Goal: Transaction & Acquisition: Purchase product/service

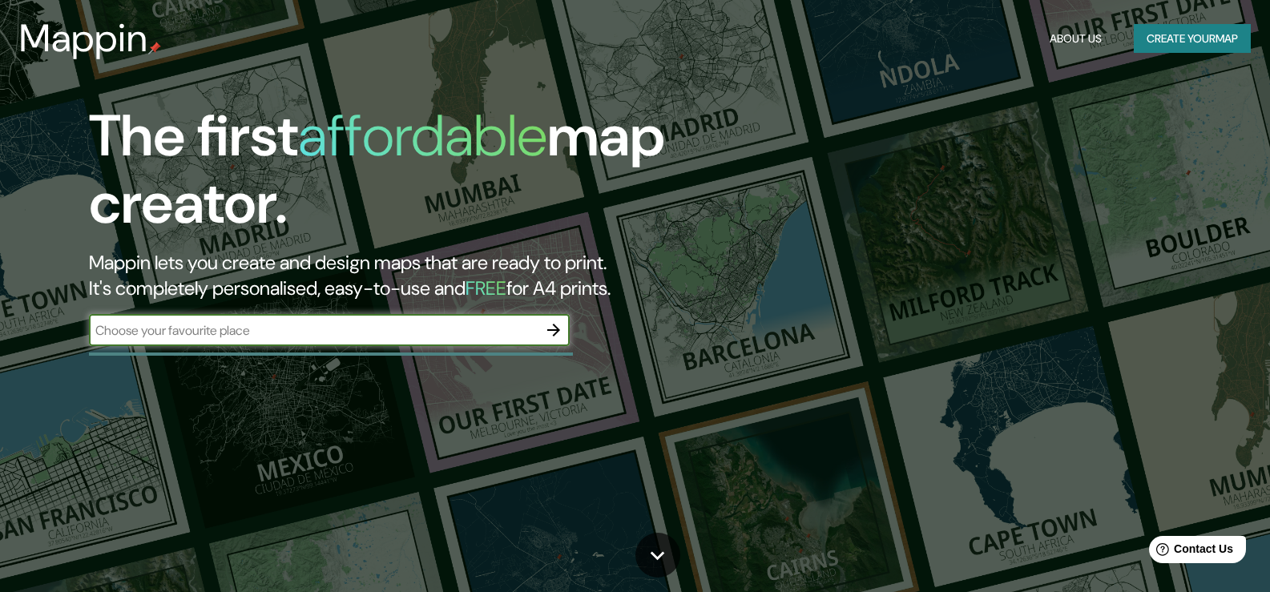
click at [467, 329] on input "text" at bounding box center [313, 330] width 449 height 18
type input "Tacna"
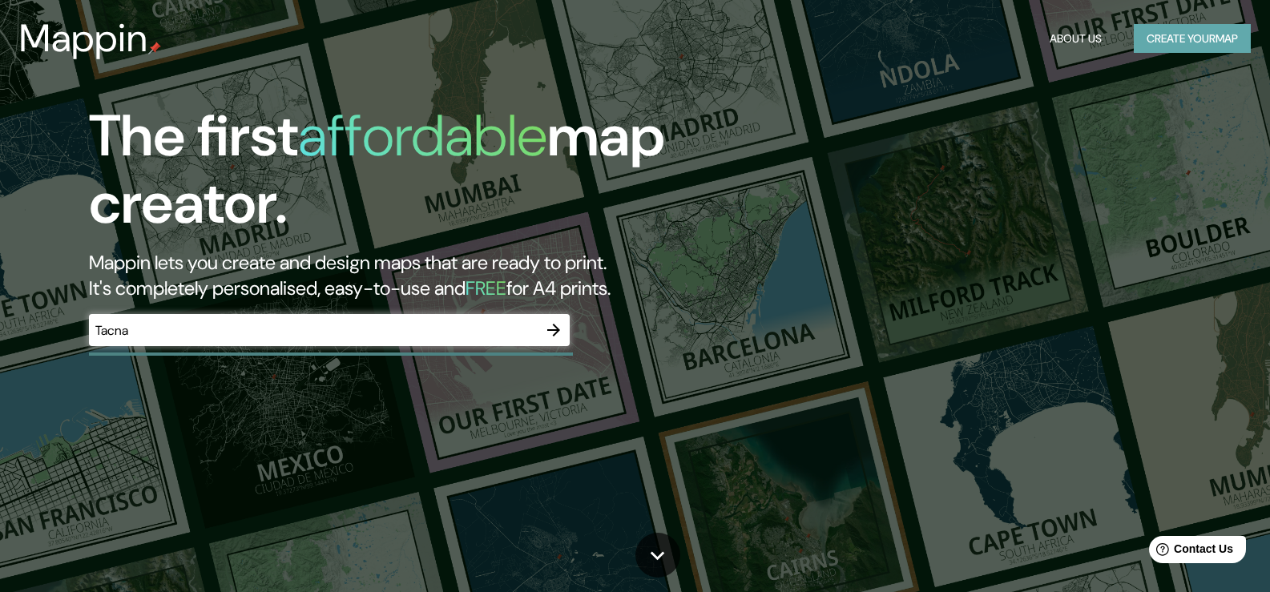
click at [1180, 38] on button "Create your map" at bounding box center [1192, 39] width 117 height 30
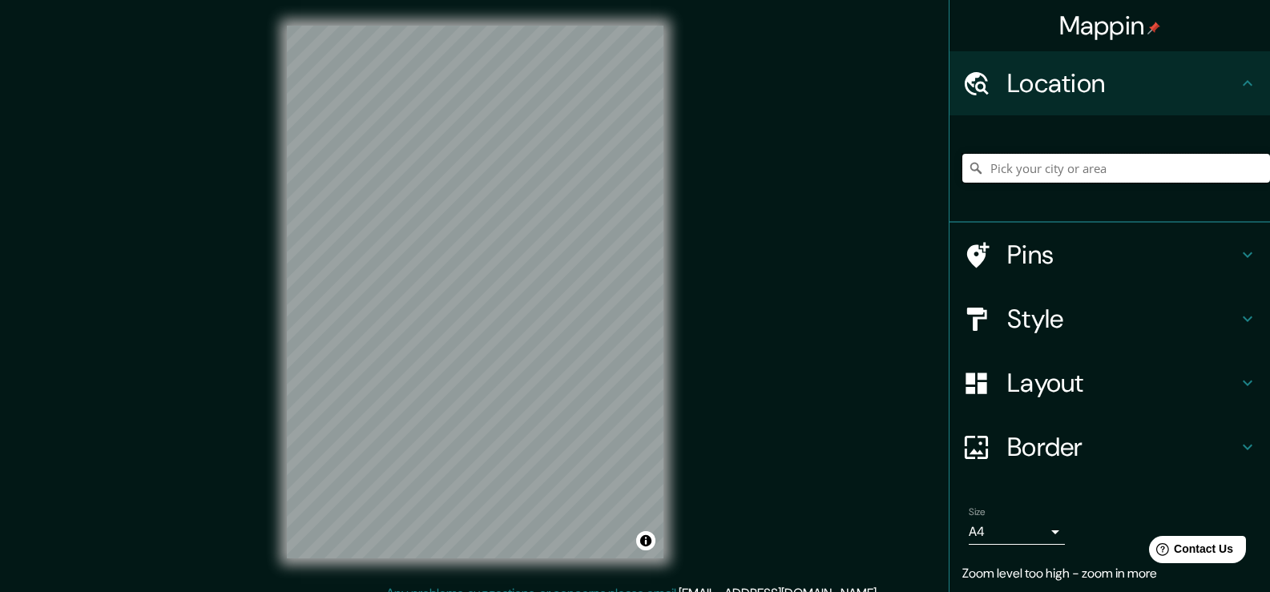
click at [1077, 168] on input "Pick your city or area" at bounding box center [1116, 168] width 308 height 29
type input "[GEOGRAPHIC_DATA], [GEOGRAPHIC_DATA], [GEOGRAPHIC_DATA]"
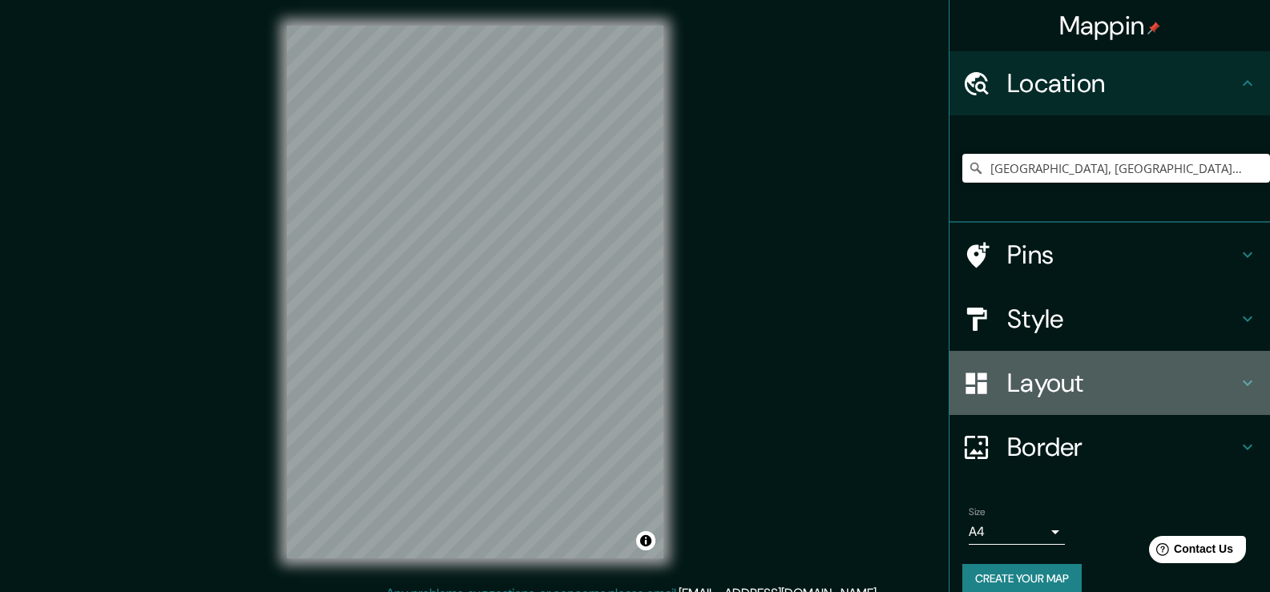
click at [1088, 373] on h4 "Layout" at bounding box center [1122, 383] width 231 height 32
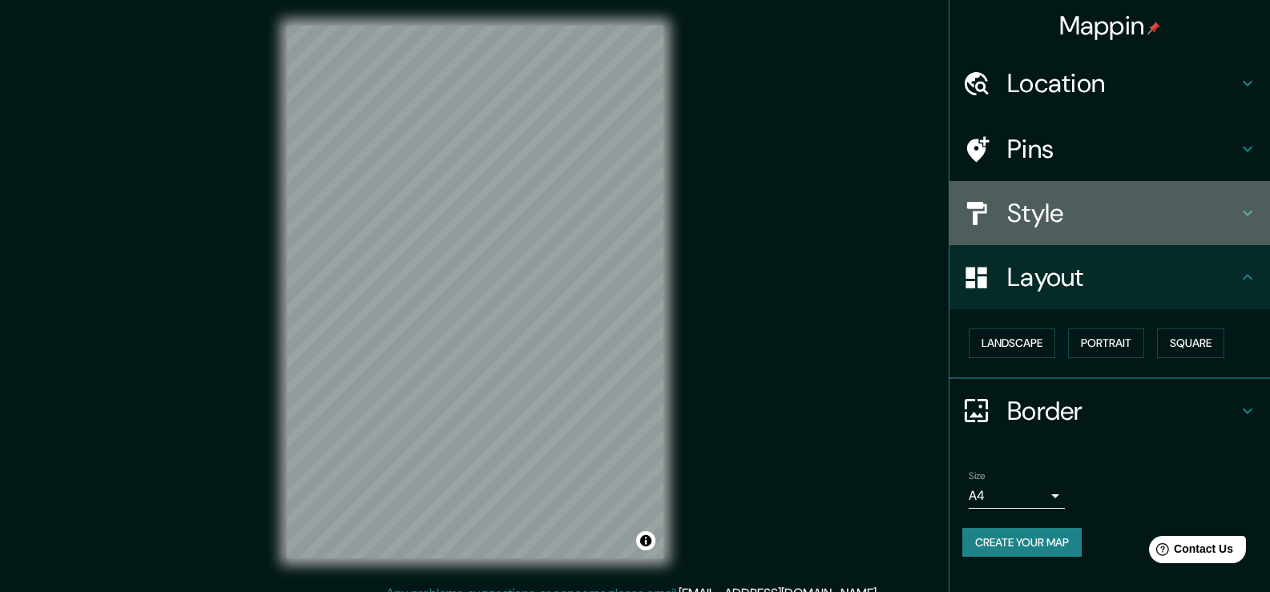
click at [1086, 206] on h4 "Style" at bounding box center [1122, 213] width 231 height 32
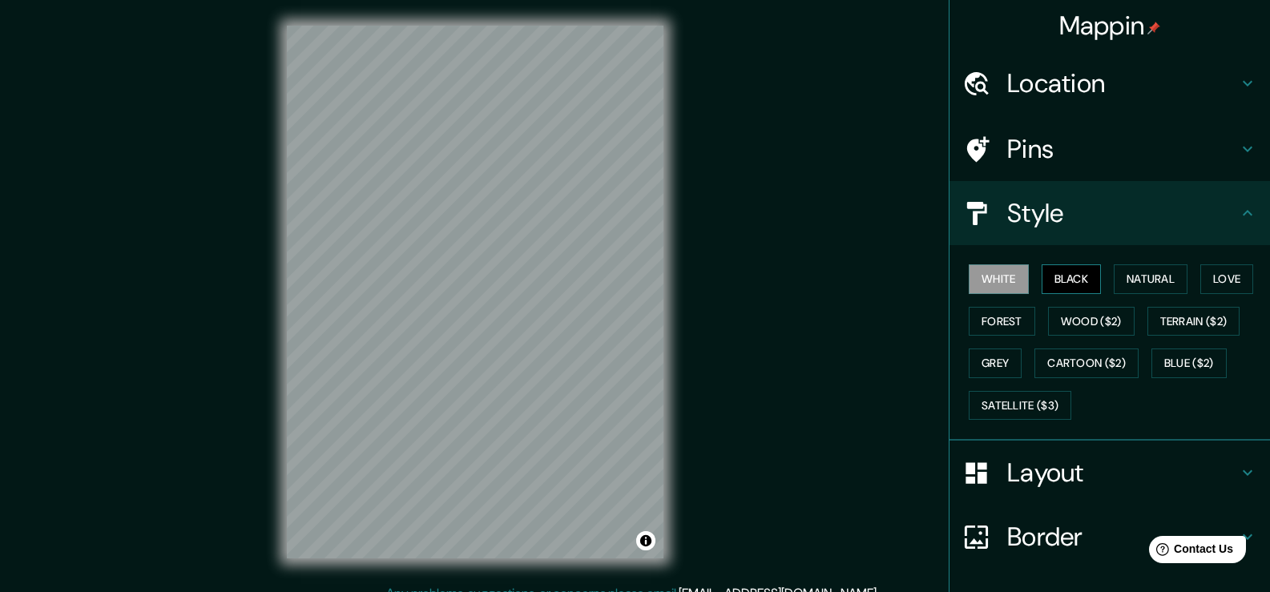
click at [1059, 288] on button "Black" at bounding box center [1071, 279] width 60 height 30
click at [1126, 273] on button "Natural" at bounding box center [1151, 279] width 74 height 30
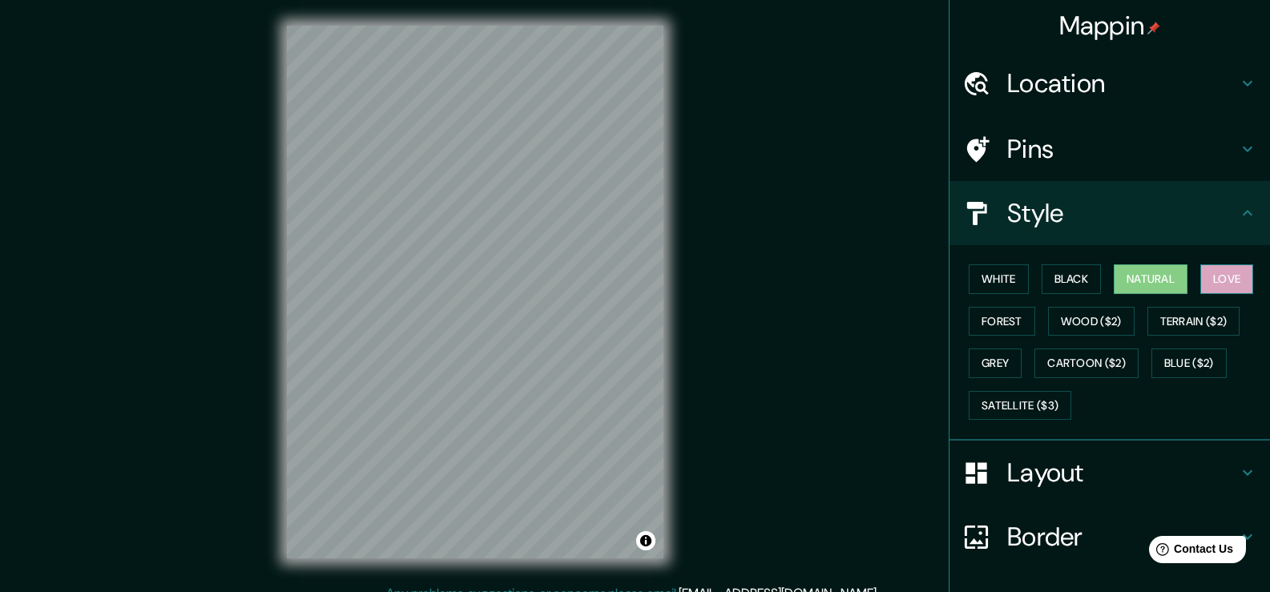
click at [1202, 271] on button "Love" at bounding box center [1226, 279] width 53 height 30
click at [985, 314] on button "Forest" at bounding box center [1002, 322] width 66 height 30
click at [1226, 276] on button "Love" at bounding box center [1226, 279] width 53 height 30
click at [1115, 321] on button "Wood ($2)" at bounding box center [1091, 322] width 87 height 30
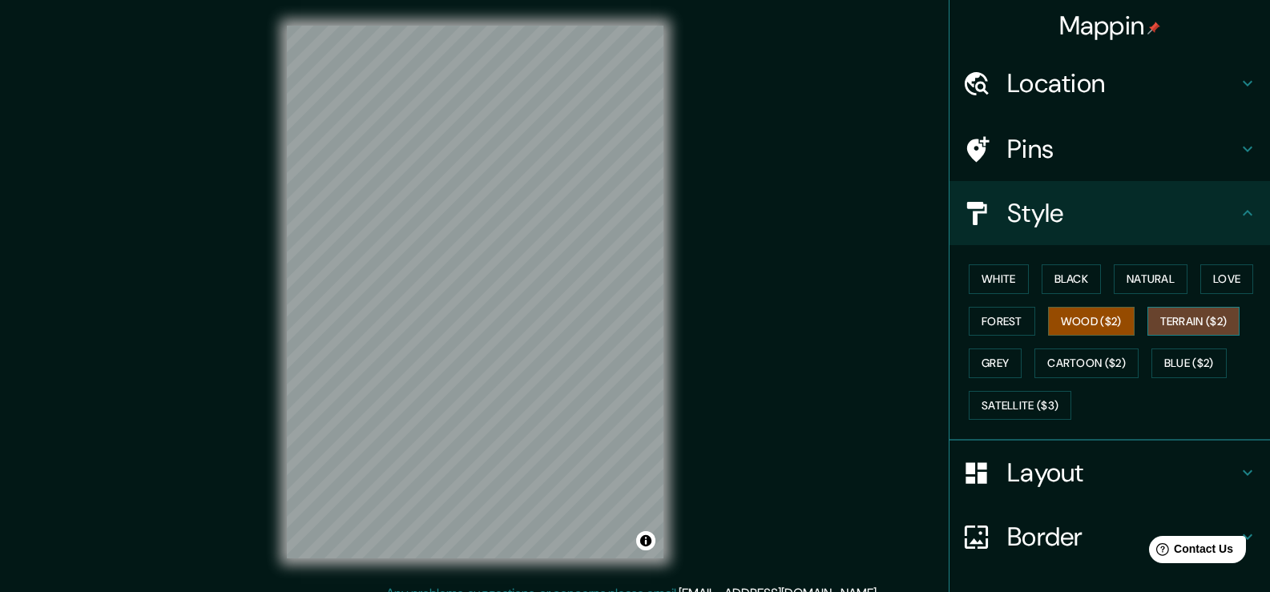
click at [1193, 323] on button "Terrain ($2)" at bounding box center [1193, 322] width 93 height 30
click at [987, 364] on button "Grey" at bounding box center [995, 363] width 53 height 30
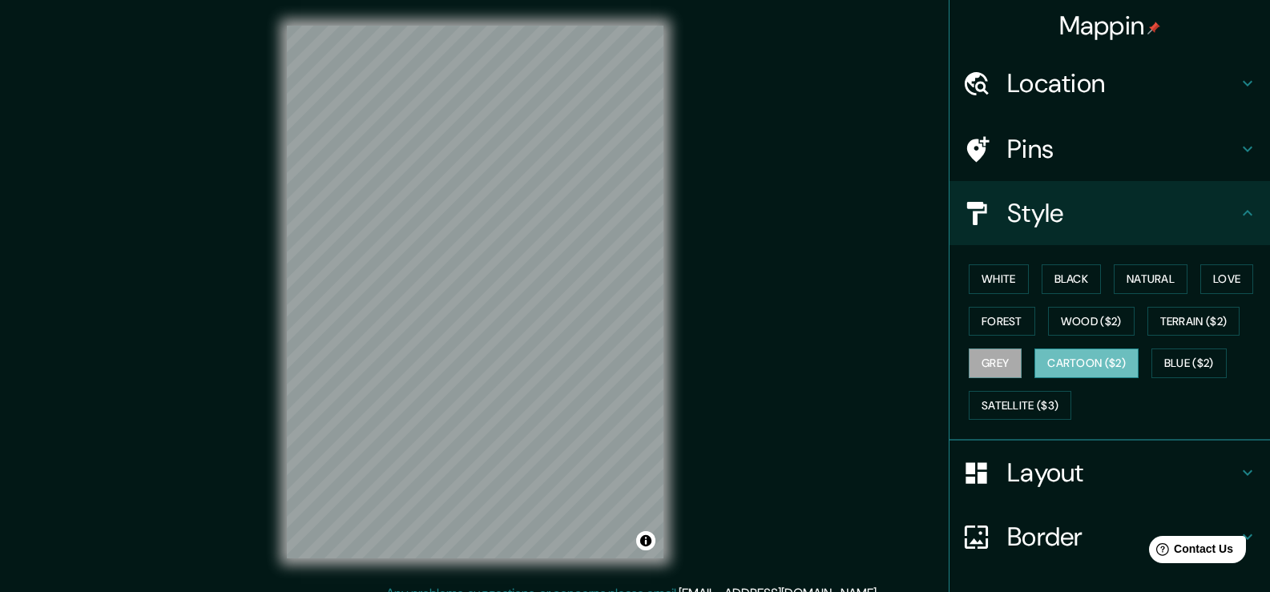
click at [1085, 351] on button "Cartoon ($2)" at bounding box center [1086, 363] width 104 height 30
click at [1190, 361] on button "Blue ($2)" at bounding box center [1188, 363] width 75 height 30
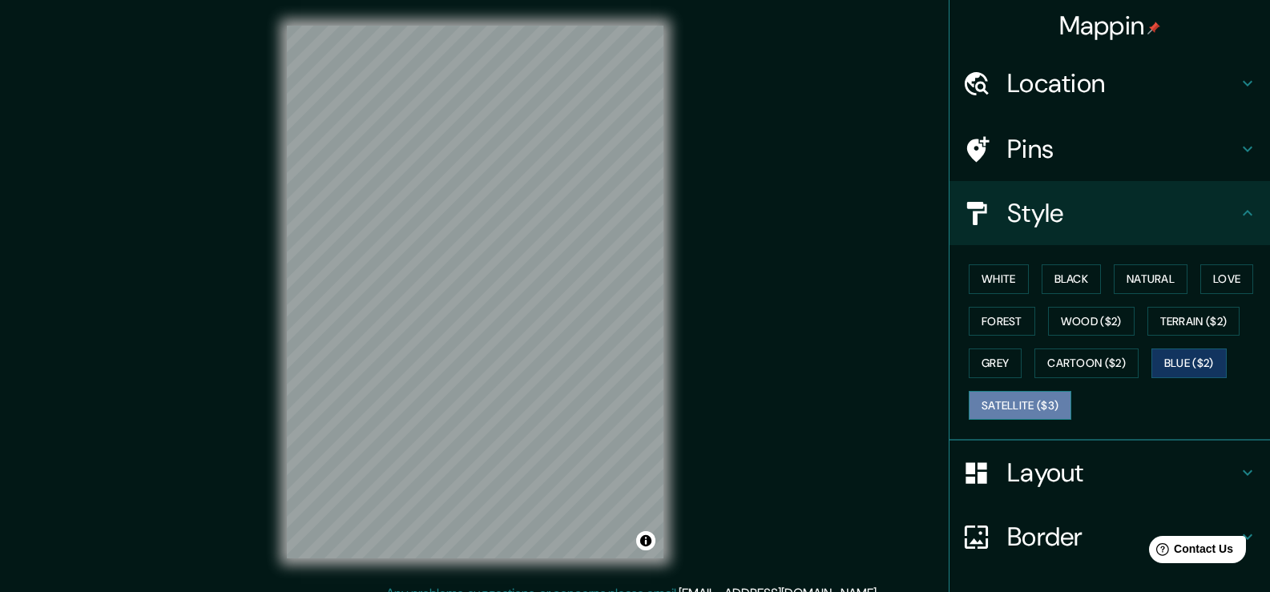
click at [1049, 408] on button "Satellite ($3)" at bounding box center [1020, 406] width 103 height 30
click at [1174, 365] on button "Blue ($2)" at bounding box center [1188, 363] width 75 height 30
click at [1072, 460] on h4 "Layout" at bounding box center [1122, 473] width 231 height 32
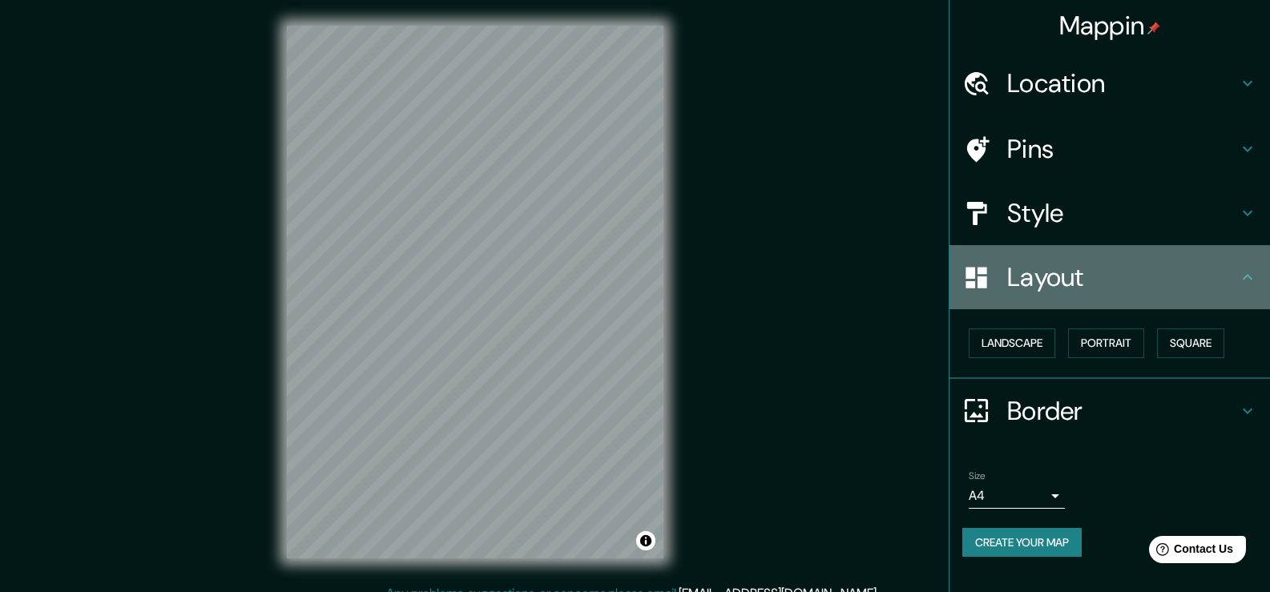
click at [1120, 286] on h4 "Layout" at bounding box center [1122, 277] width 231 height 32
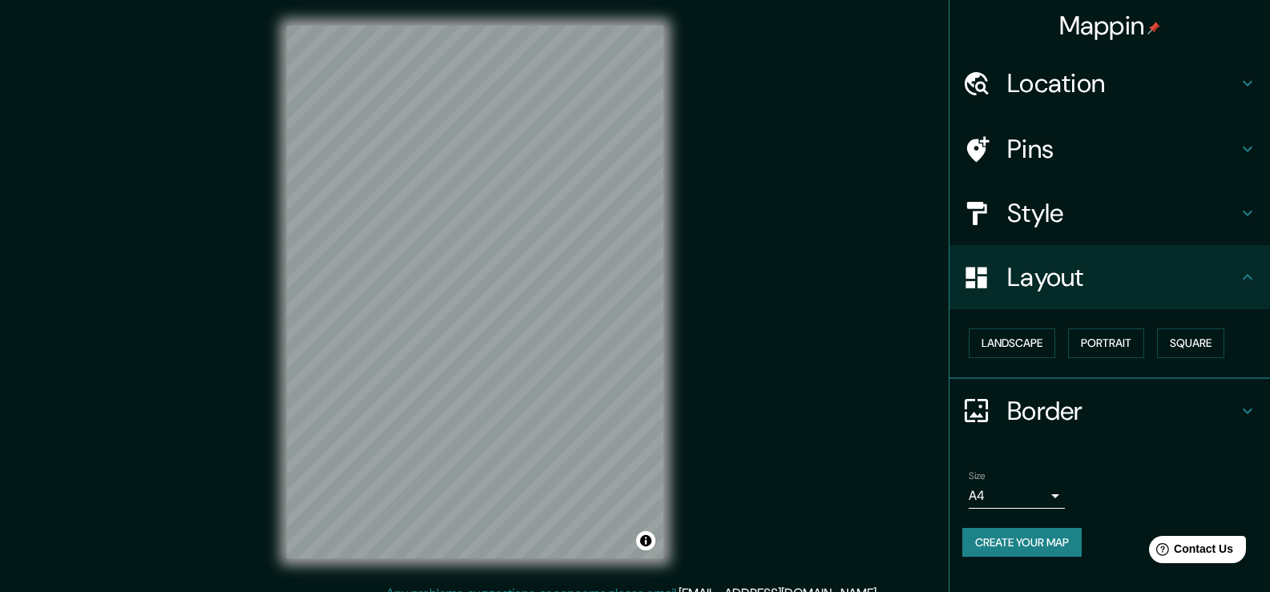
click at [1126, 209] on h4 "Style" at bounding box center [1122, 213] width 231 height 32
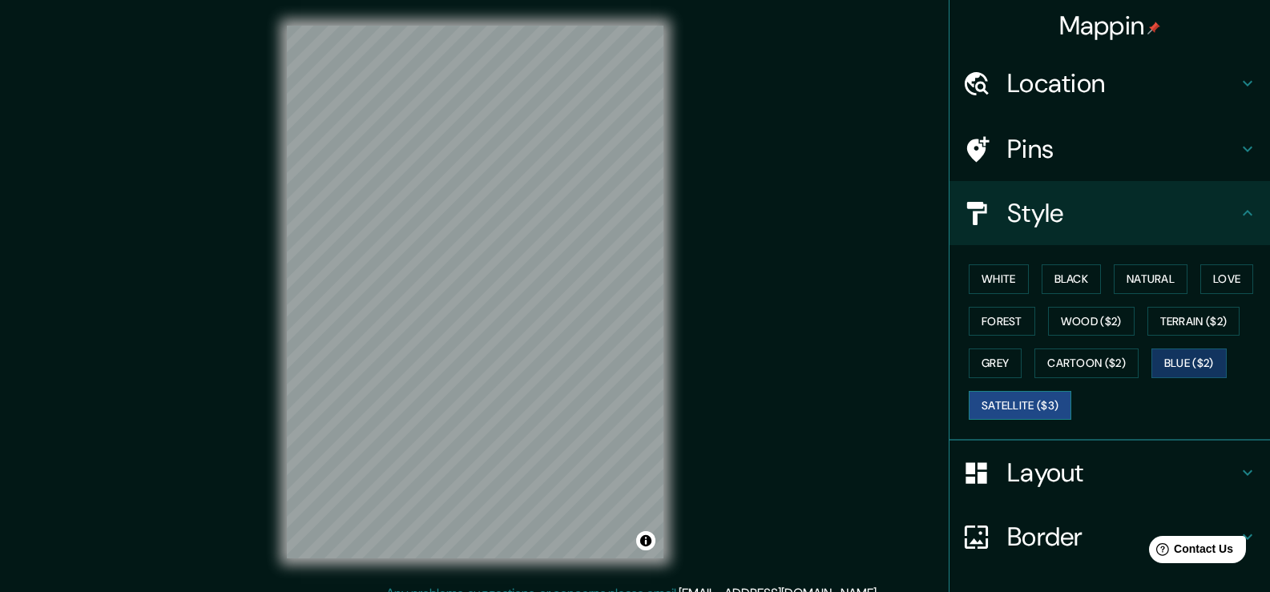
click at [1015, 391] on button "Satellite ($3)" at bounding box center [1020, 406] width 103 height 30
click at [1068, 465] on h4 "Layout" at bounding box center [1122, 473] width 231 height 32
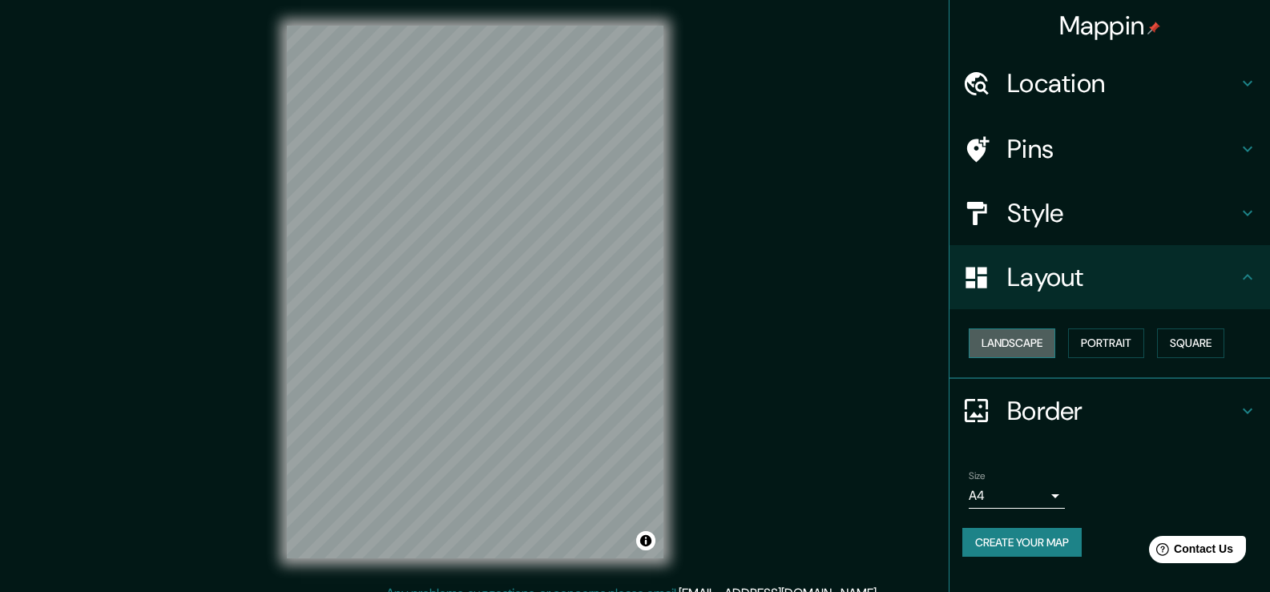
click at [1023, 350] on button "Landscape" at bounding box center [1012, 343] width 87 height 30
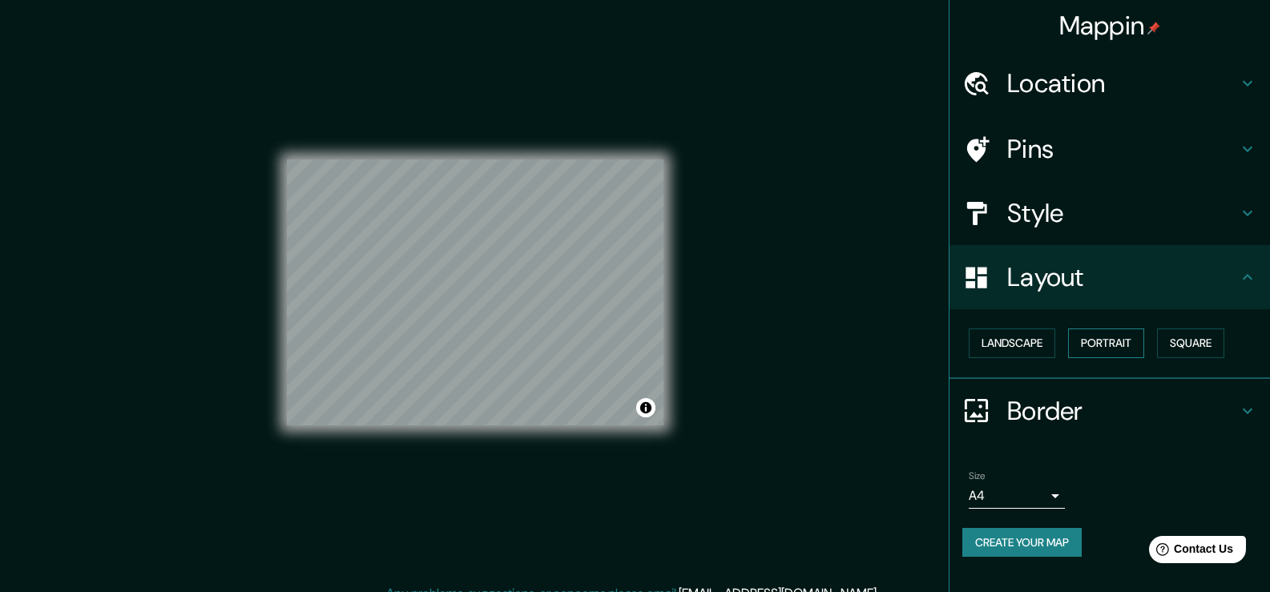
click at [1114, 344] on button "Portrait" at bounding box center [1106, 343] width 76 height 30
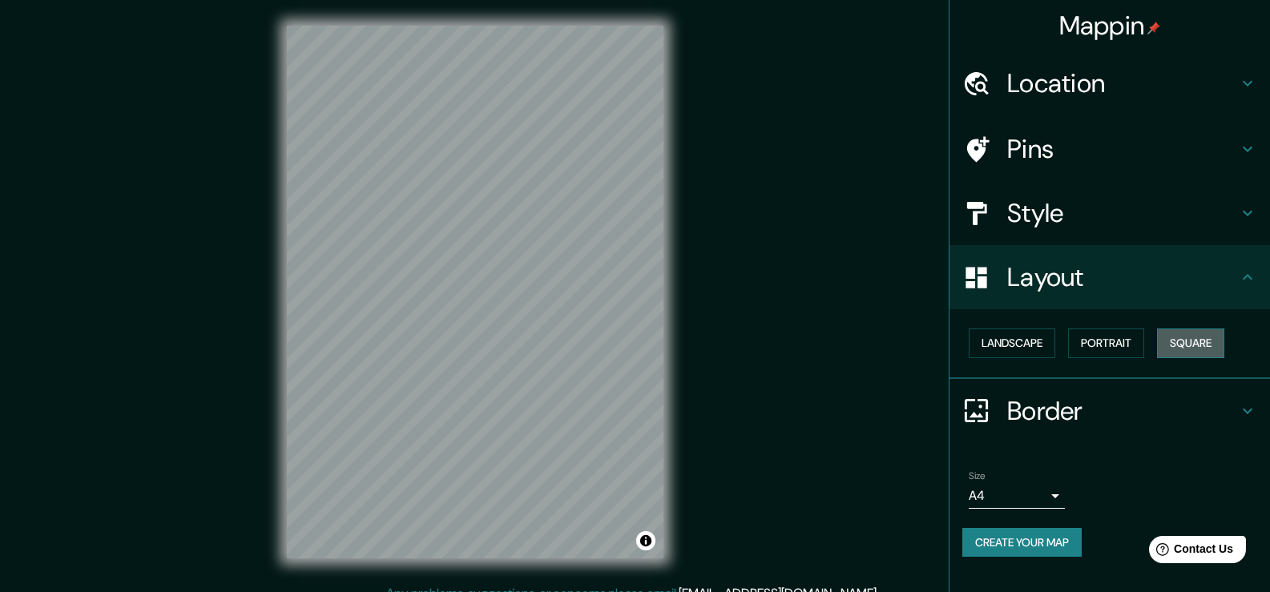
click at [1190, 337] on button "Square" at bounding box center [1190, 343] width 67 height 30
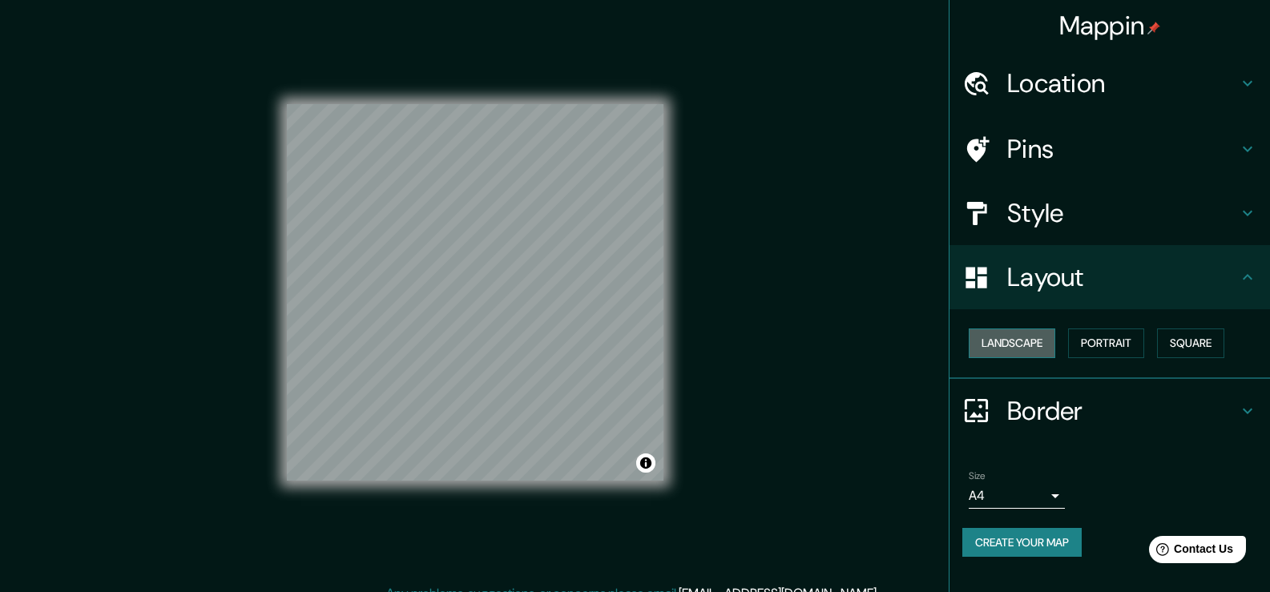
click at [1038, 337] on button "Landscape" at bounding box center [1012, 343] width 87 height 30
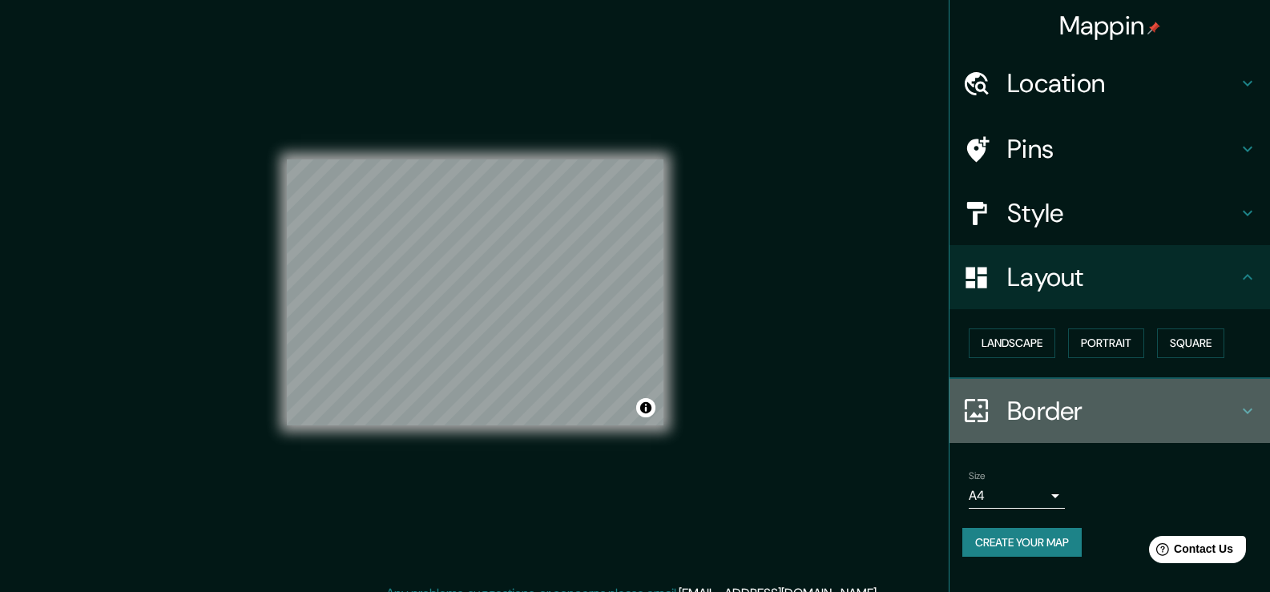
click at [1073, 404] on h4 "Border" at bounding box center [1122, 411] width 231 height 32
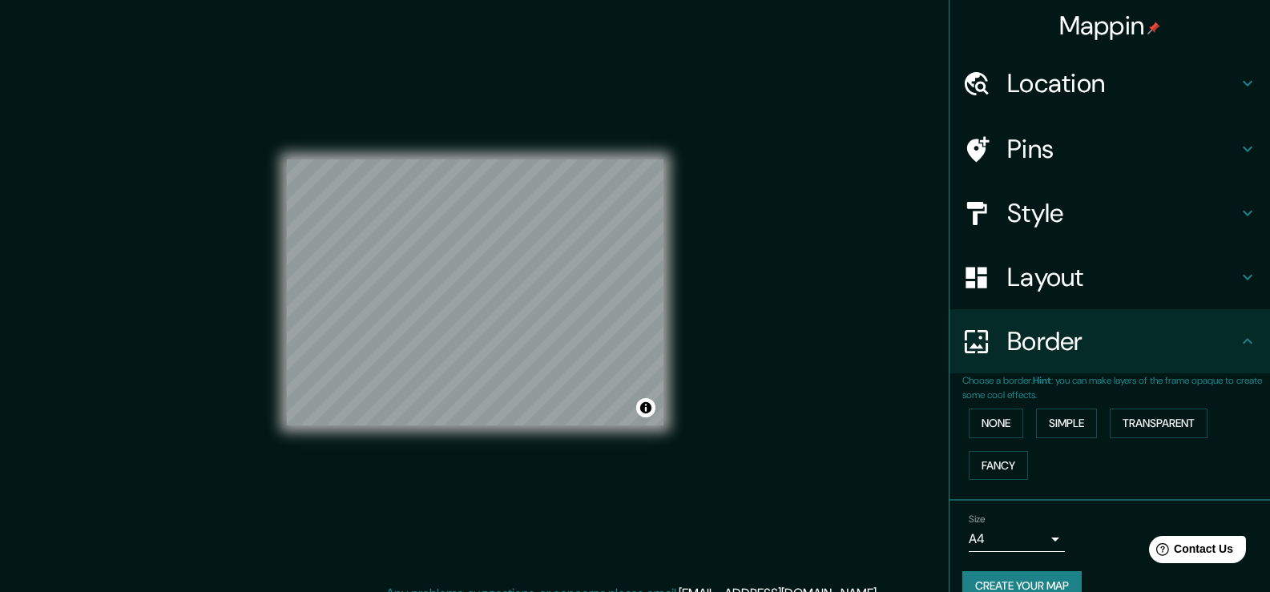
click at [1102, 334] on h4 "Border" at bounding box center [1122, 341] width 231 height 32
click at [1076, 284] on h4 "Layout" at bounding box center [1122, 277] width 231 height 32
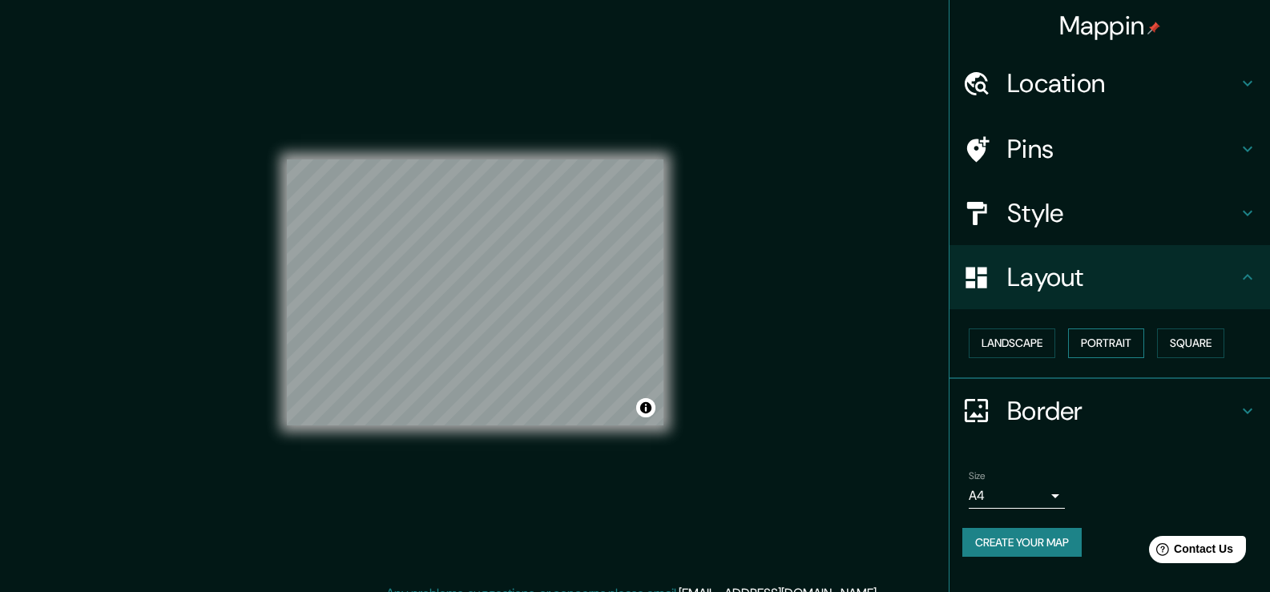
click at [1098, 332] on button "Portrait" at bounding box center [1106, 343] width 76 height 30
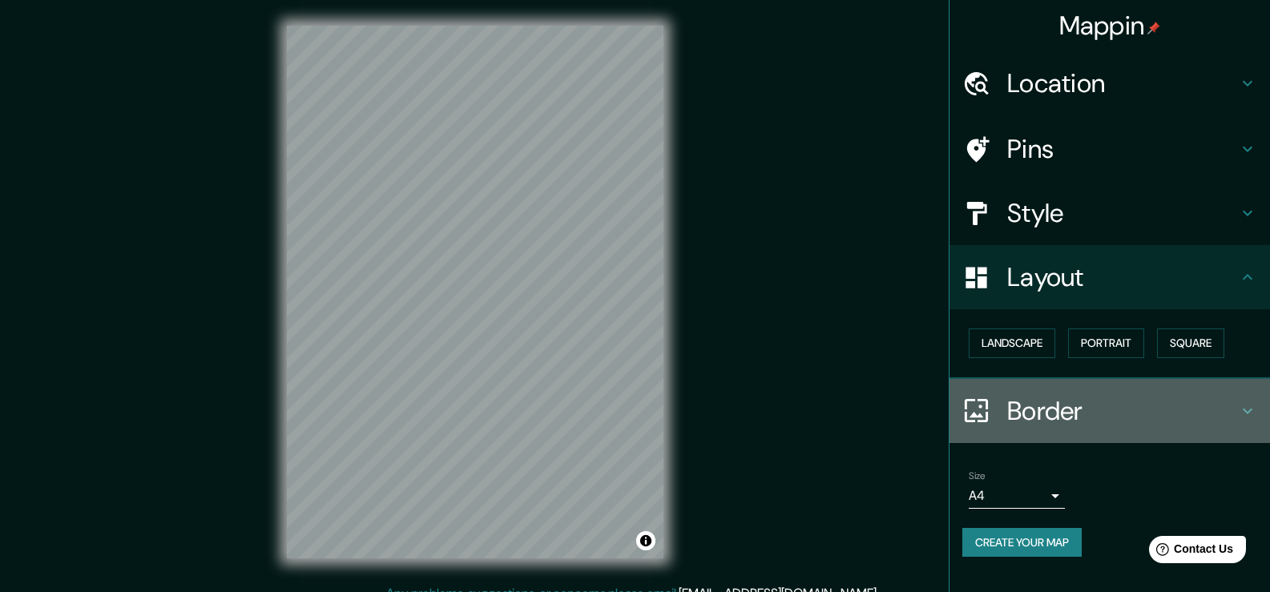
click at [1077, 395] on div "Border" at bounding box center [1109, 411] width 320 height 64
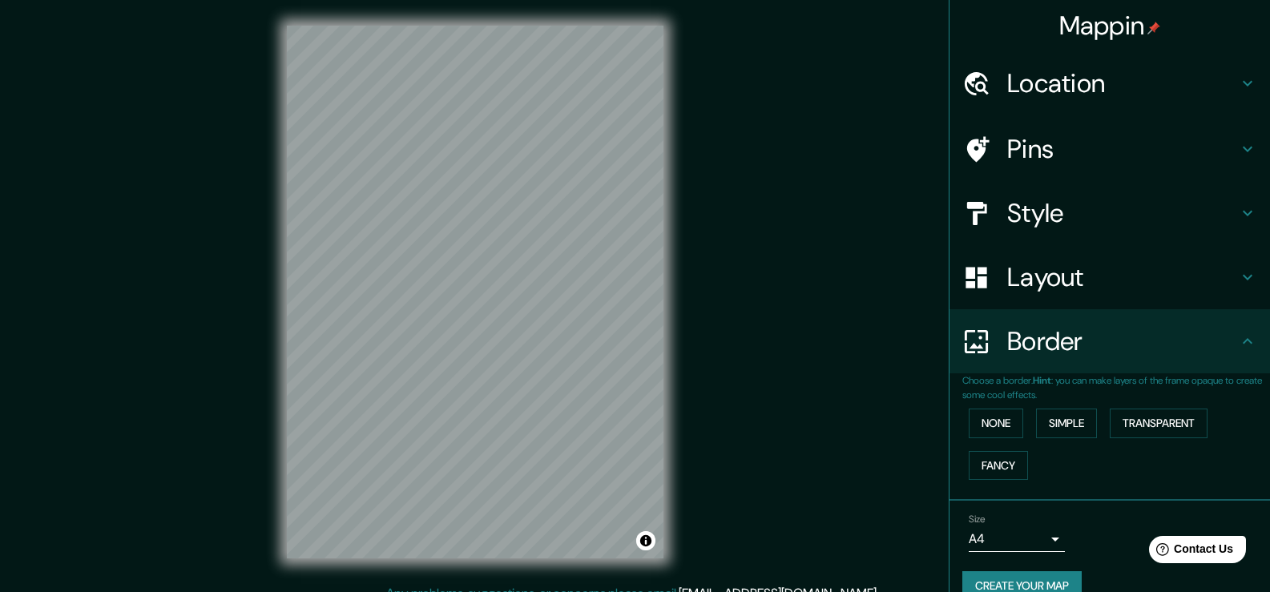
click at [1106, 363] on div "Border" at bounding box center [1109, 341] width 320 height 64
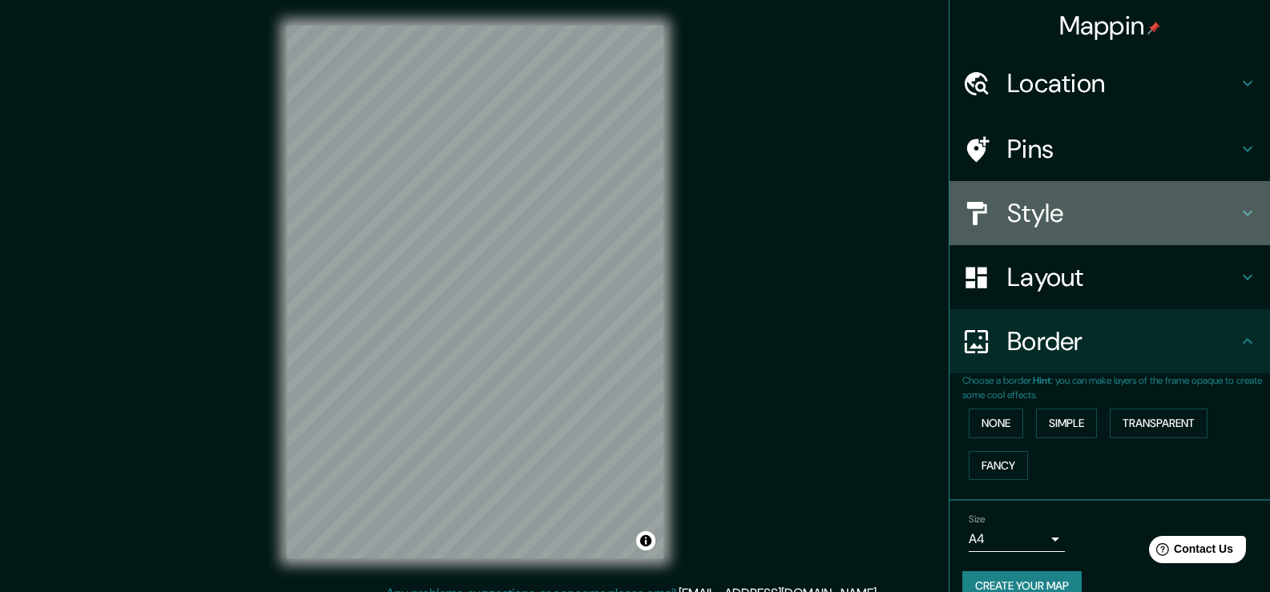
click at [1052, 205] on h4 "Style" at bounding box center [1122, 213] width 231 height 32
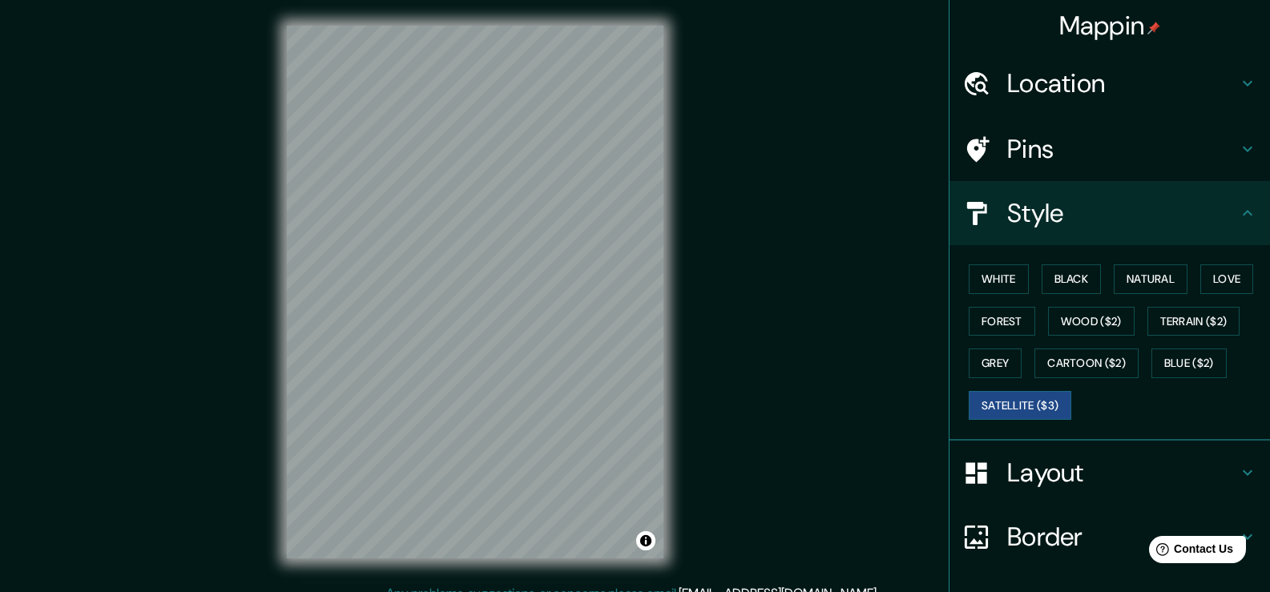
click at [1022, 277] on div "White Black Natural Love Forest Wood ($2) Terrain ($2) Grey Cartoon ($2) Blue (…" at bounding box center [1116, 342] width 308 height 168
click at [1044, 278] on button "Black" at bounding box center [1071, 279] width 60 height 30
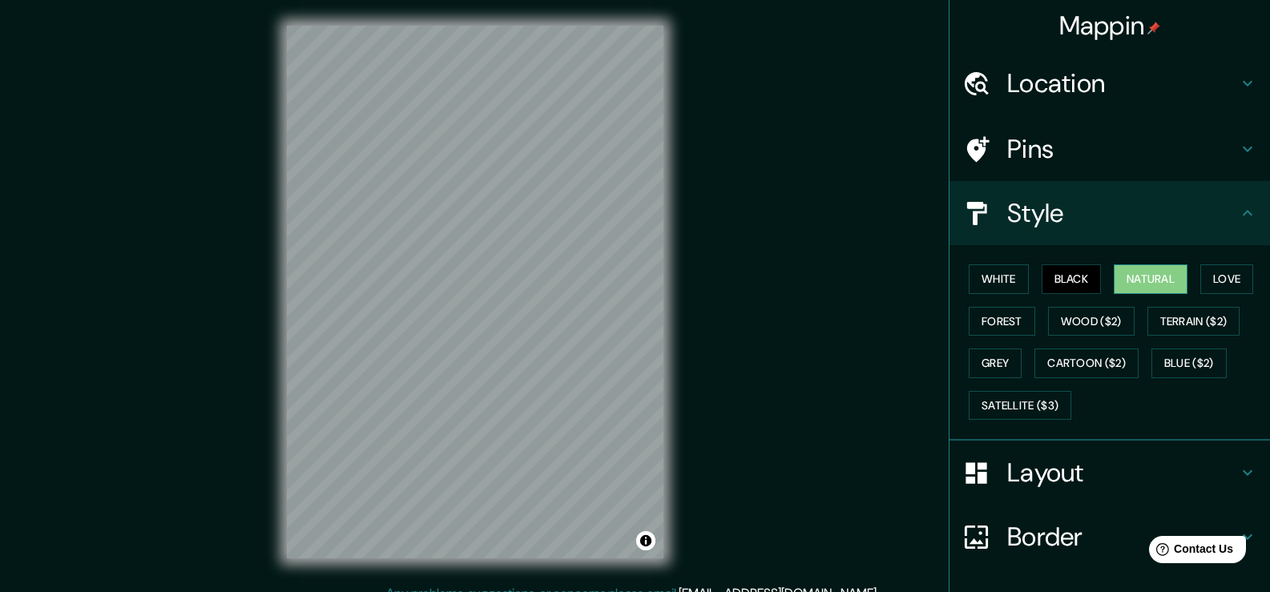
click at [1162, 276] on button "Natural" at bounding box center [1151, 279] width 74 height 30
click at [1004, 279] on button "White" at bounding box center [999, 279] width 60 height 30
click at [1061, 274] on button "Black" at bounding box center [1071, 279] width 60 height 30
click at [1138, 283] on button "Natural" at bounding box center [1151, 279] width 74 height 30
click at [1228, 281] on button "Love" at bounding box center [1226, 279] width 53 height 30
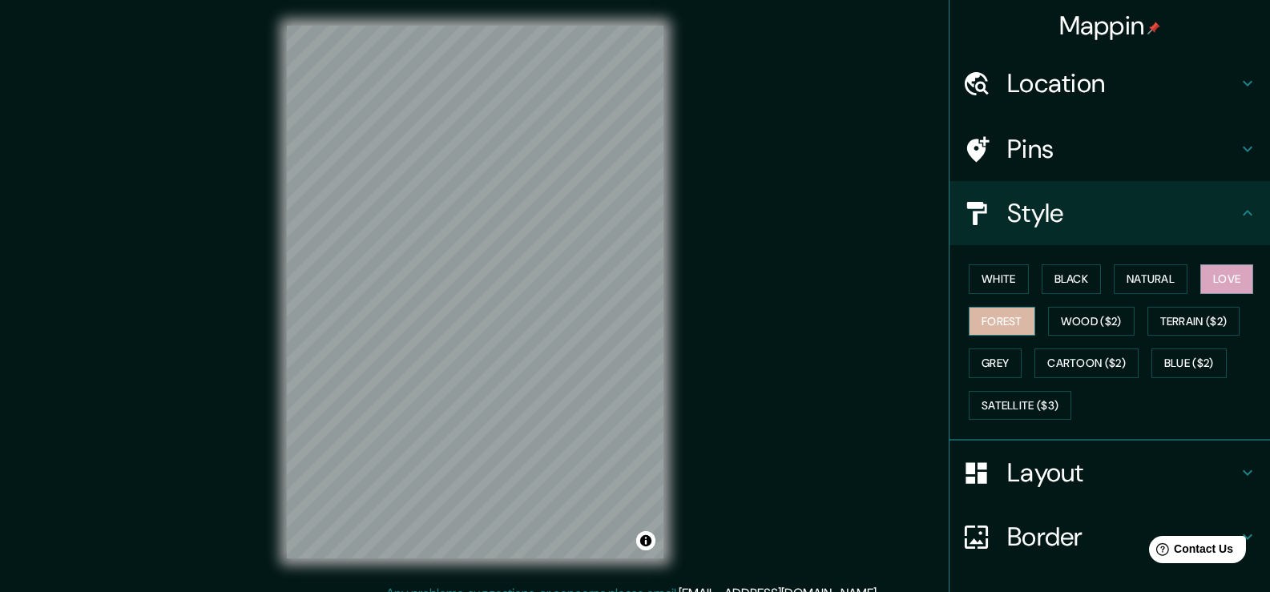
click at [1001, 320] on button "Forest" at bounding box center [1002, 322] width 66 height 30
click at [1061, 324] on button "Wood ($2)" at bounding box center [1091, 322] width 87 height 30
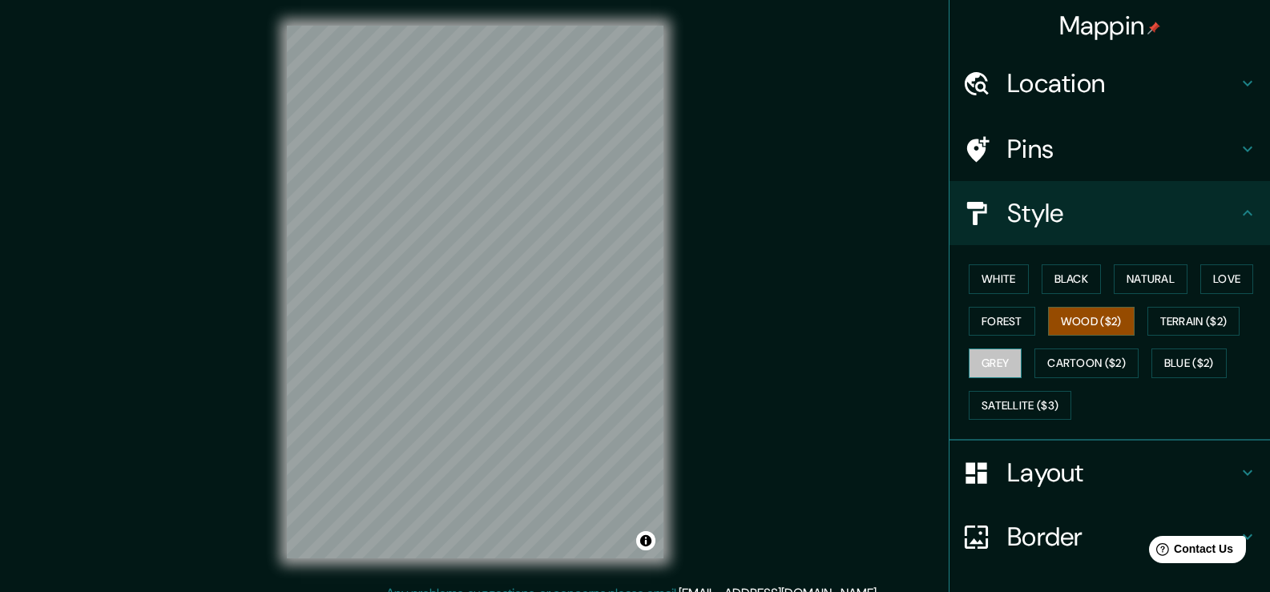
click at [973, 360] on button "Grey" at bounding box center [995, 363] width 53 height 30
click at [1090, 360] on button "Cartoon ($2)" at bounding box center [1086, 363] width 104 height 30
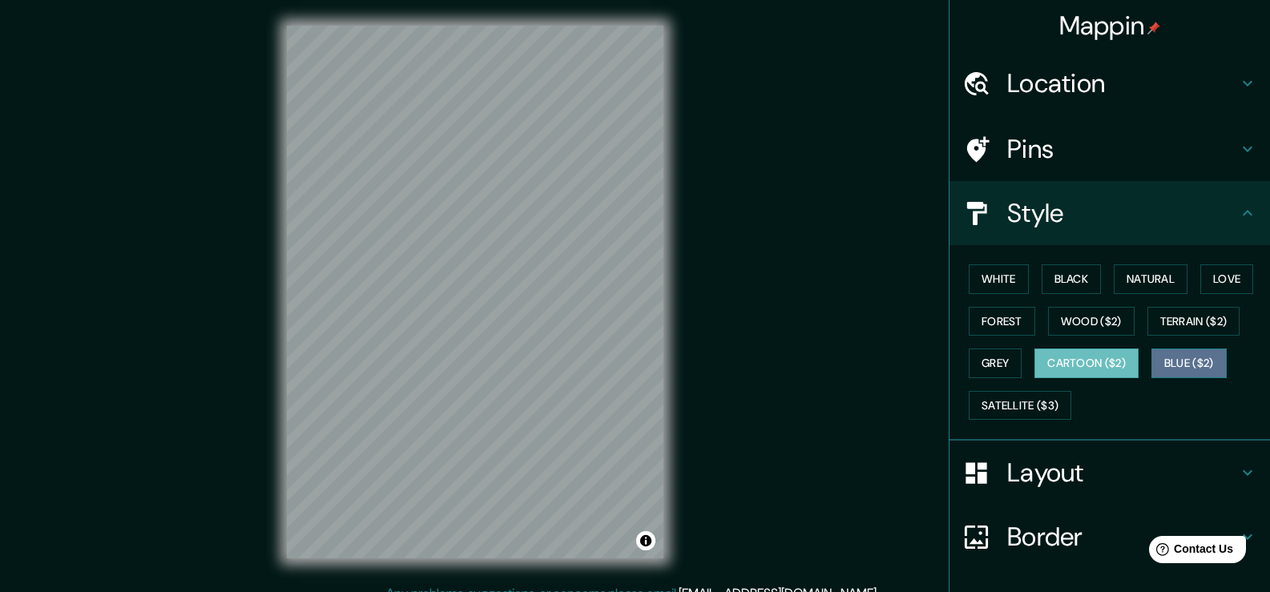
click at [1203, 364] on button "Blue ($2)" at bounding box center [1188, 363] width 75 height 30
click at [1043, 280] on button "Black" at bounding box center [1071, 279] width 60 height 30
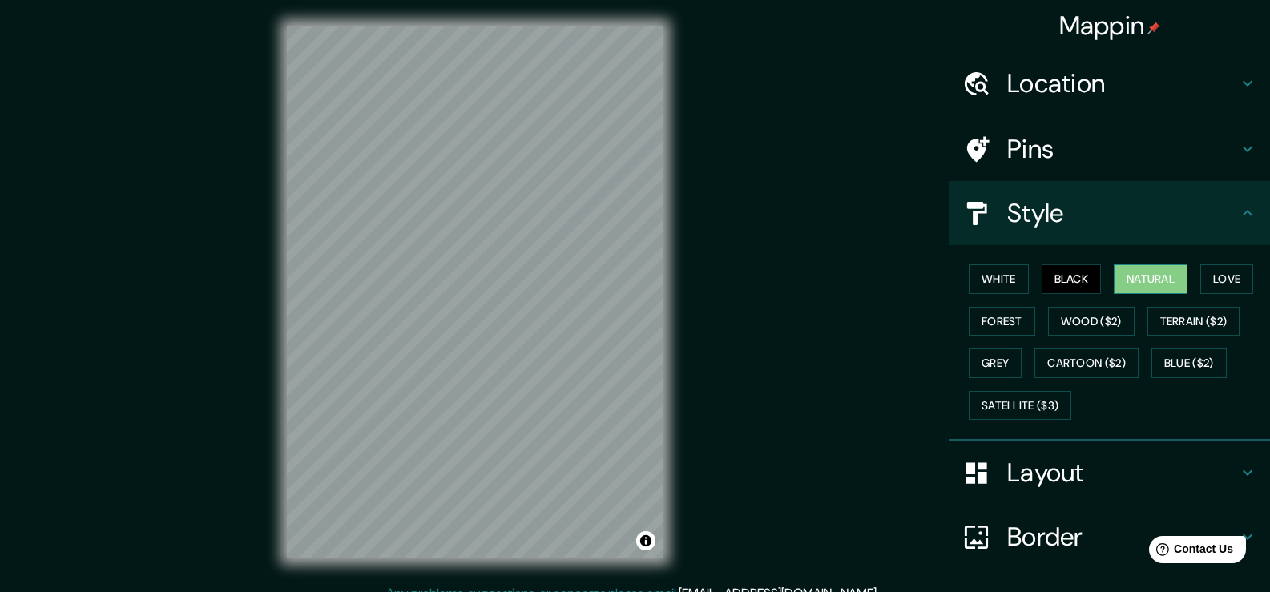
click at [1128, 271] on button "Natural" at bounding box center [1151, 279] width 74 height 30
click at [1010, 276] on button "White" at bounding box center [999, 279] width 60 height 30
